Goal: Find specific page/section: Find specific page/section

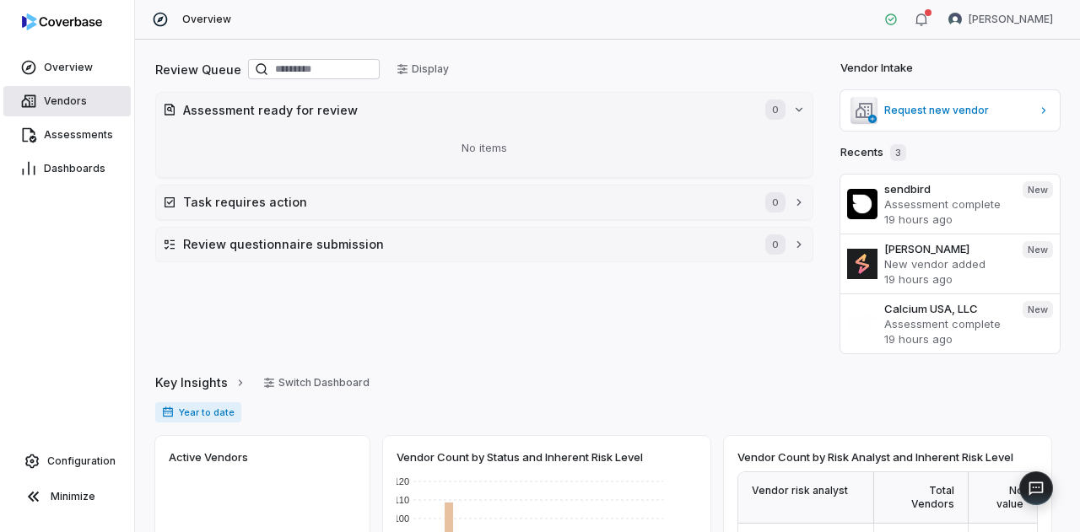
click at [79, 107] on span "Vendors" at bounding box center [65, 100] width 43 height 13
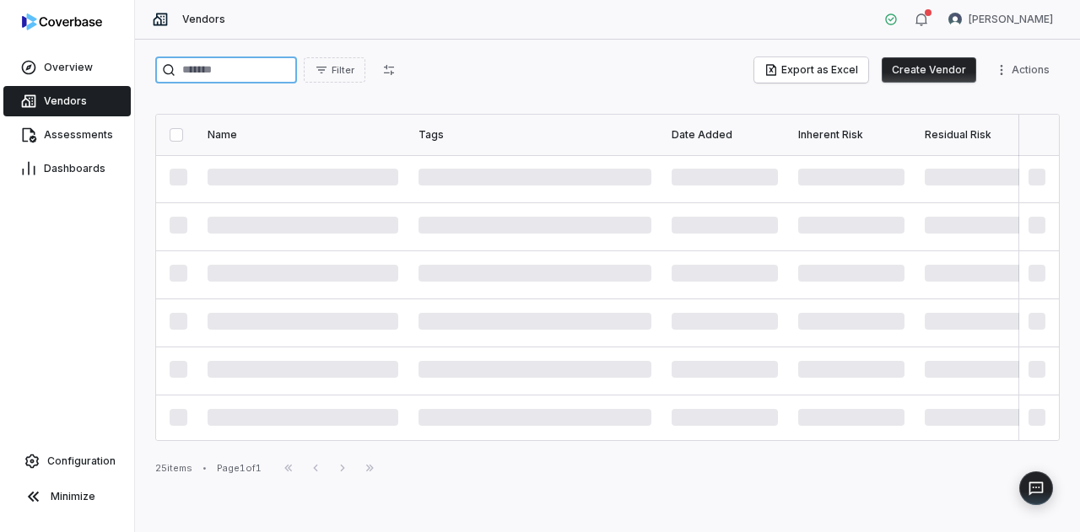
click at [202, 72] on input "search" at bounding box center [226, 70] width 142 height 27
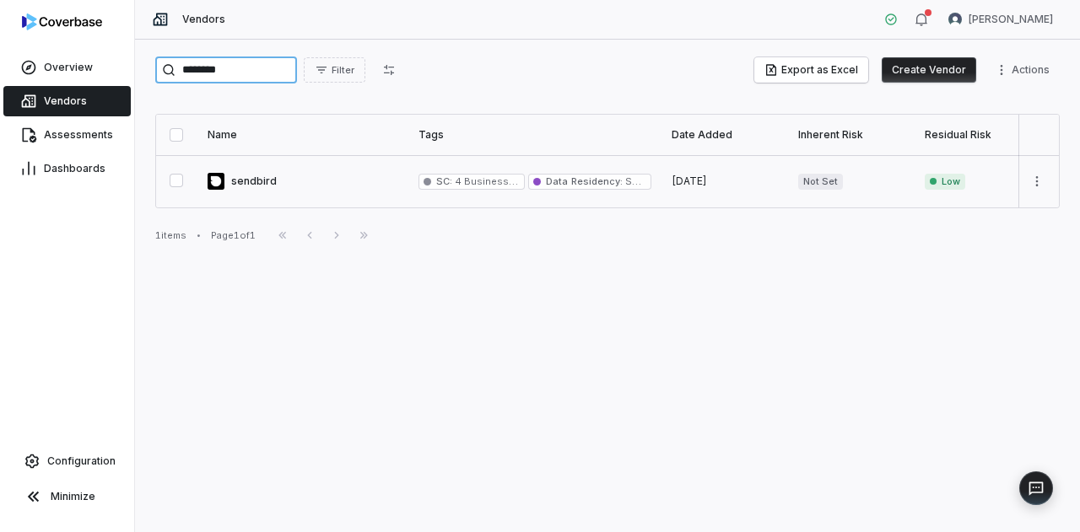
type input "********"
click at [248, 183] on link at bounding box center [302, 181] width 211 height 52
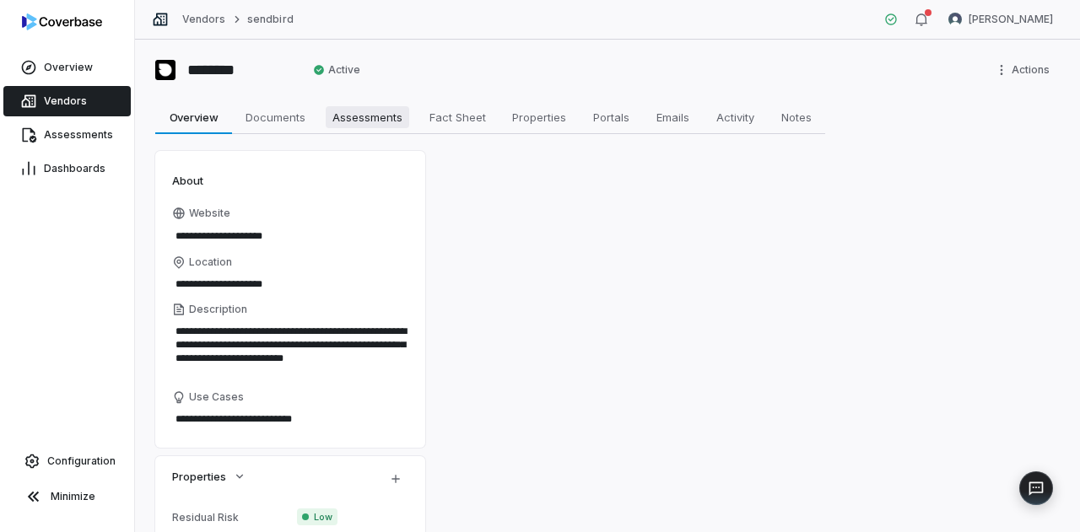
click at [361, 110] on span "Assessments" at bounding box center [368, 117] width 84 height 22
type textarea "*"
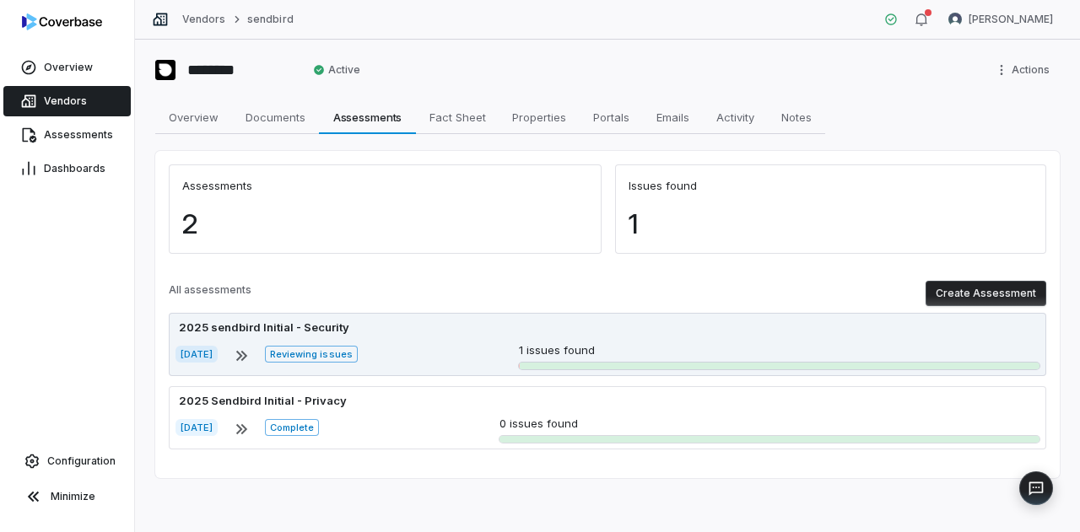
click at [457, 335] on div "2025 sendbird Initial - Security" at bounding box center [607, 328] width 864 height 17
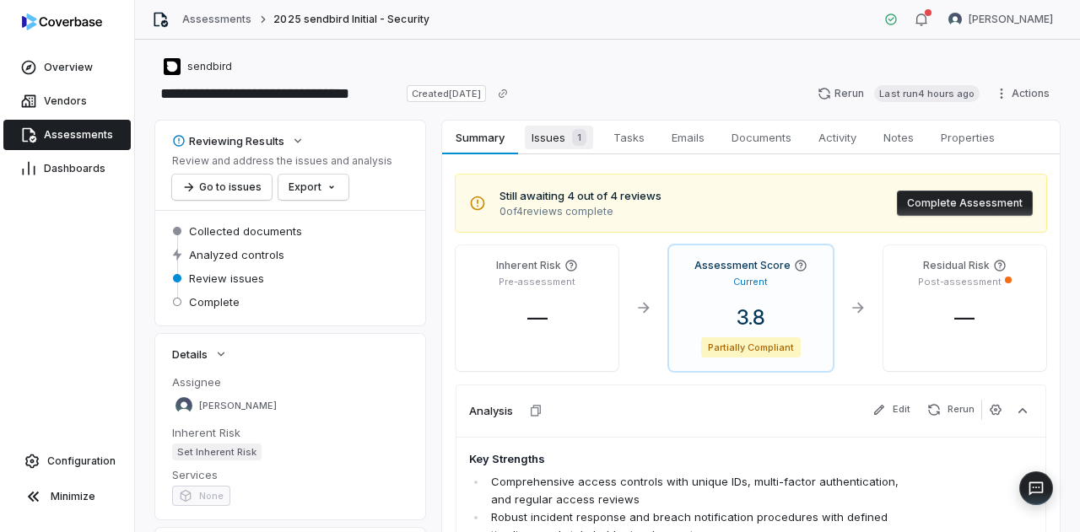
click at [557, 136] on span "Issues 1" at bounding box center [559, 138] width 68 height 24
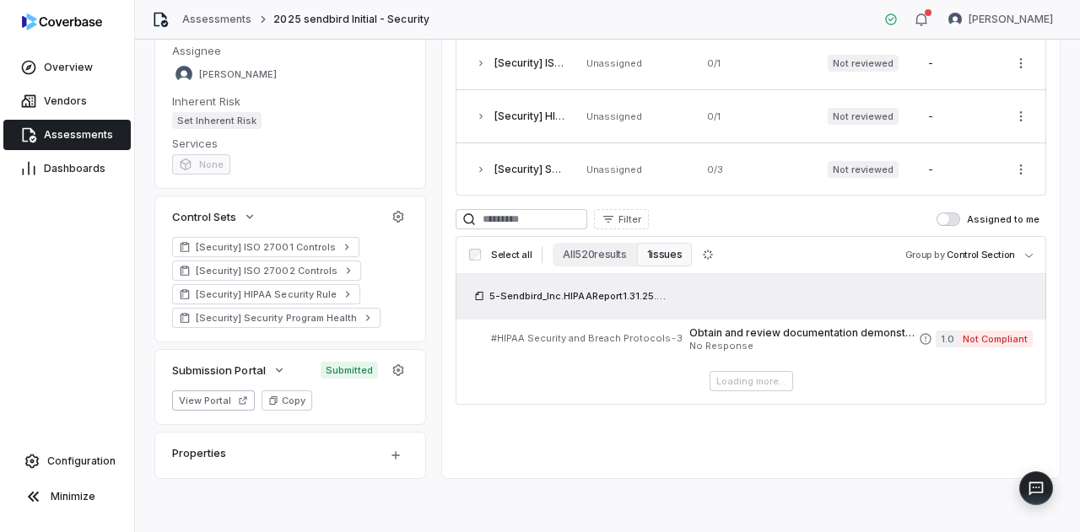
scroll to position [106, 0]
